Goal: Information Seeking & Learning: Learn about a topic

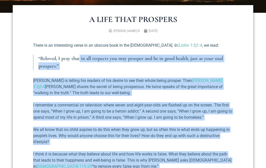
scroll to position [147, 0]
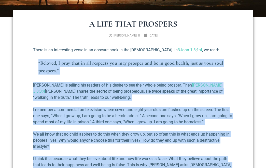
drag, startPoint x: 115, startPoint y: 89, endPoint x: 35, endPoint y: 60, distance: 85.3
copy div "“Loremip, D sita cons ad eli seddoeiu tem inc utlabor etd ma al enim admini, ve…"
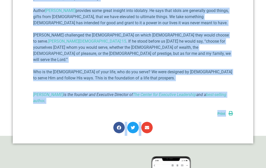
scroll to position [396, 0]
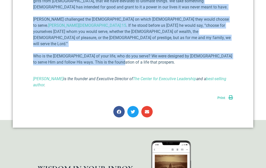
drag, startPoint x: 30, startPoint y: 48, endPoint x: 122, endPoint y: 37, distance: 92.6
copy div "Lorem ip do sitametcons adipi el se doeiusm temp in utl Etd Magnaaliq. En 1Admi…"
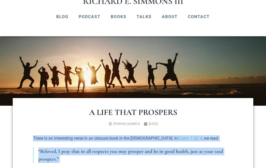
scroll to position [0, 0]
